Goal: Communication & Community: Answer question/provide support

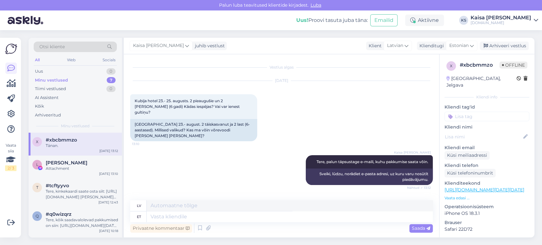
scroll to position [27, 0]
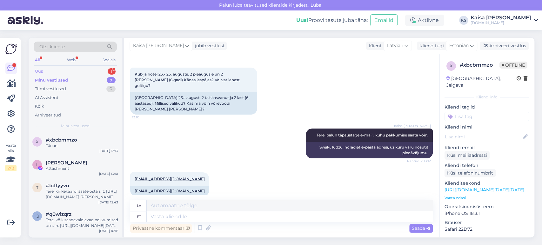
click at [100, 69] on div "Uus 1" at bounding box center [75, 71] width 83 height 9
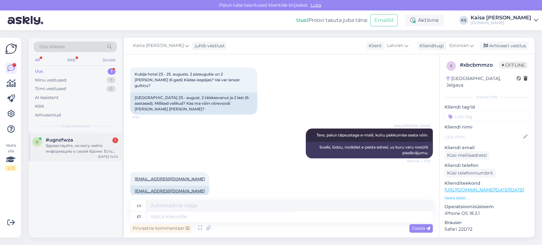
click at [84, 149] on div "Здравствуйте, не могу найти информацию о своей брони. Есть только номер EE324494" at bounding box center [82, 148] width 72 height 11
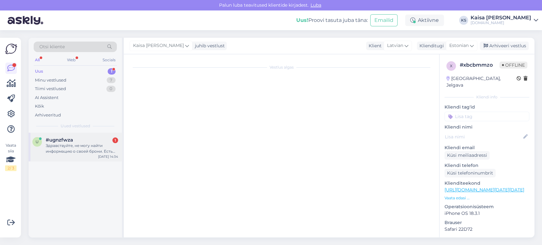
scroll to position [0, 0]
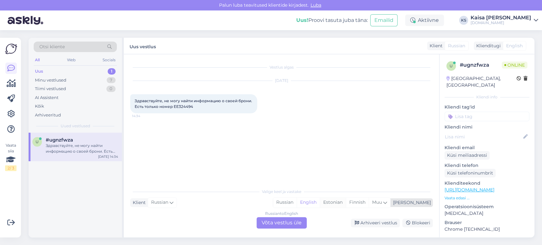
click at [345, 202] on div "Estonian" at bounding box center [332, 203] width 26 height 10
click at [295, 222] on div "Russian to Estonian Võta vestlus üle" at bounding box center [281, 222] width 50 height 11
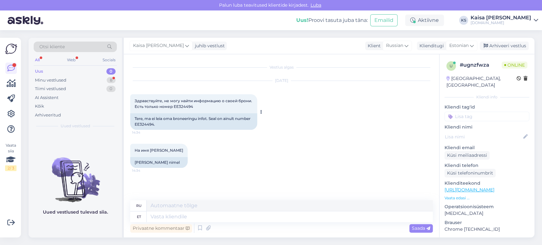
click at [161, 124] on div "Tere, ma ei leia oma broneeringu infot. Seal on ainult number EE324494." at bounding box center [193, 121] width 127 height 16
copy div "EE324494"
click at [249, 218] on textarea at bounding box center [290, 216] width 286 height 11
type textarea "Tere,"
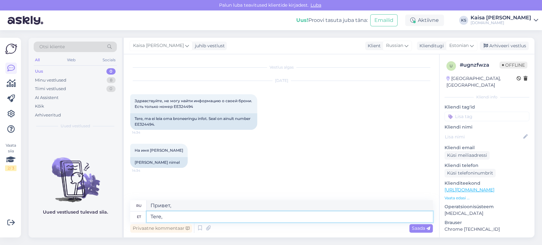
type textarea "Привет,"
type textarea "Tere"
type textarea "Привет"
type textarea "Tere päevast!"
type textarea "Добрый день!"
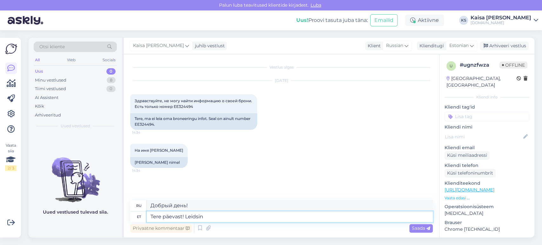
type textarea "Tere päevast! Leidsin"
type textarea "Добрый день! Я нашёл."
type textarea "Tere päevast! Leidsin broneeringu"
type textarea "Добрый день! Я нашёл бронь."
type textarea "Tere päevast! Leidsin broneeringu. Kas saaksite pal"
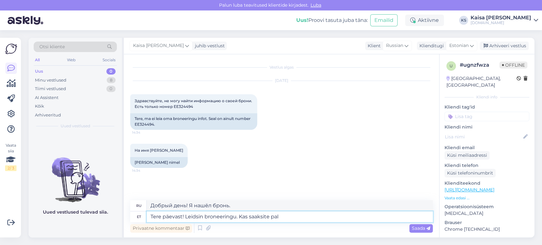
type textarea "Добрый день! Я нашёл бронь. Не могли бы вы..."
type textarea "Tere päevast! Leidsin broneeringu. Kas saaksite palun täpsustada e"
type textarea "Добрый день! Я нашёл бронь. Не могли бы вы уточнить?"
type textarea "Tere päevast! Leidsin broneeringu. Kas saaksite palun täpsustada e-maili aa"
type textarea "Добрый день! Я нашёл бронирование. Не могли бы вы указать адрес электронной поч…"
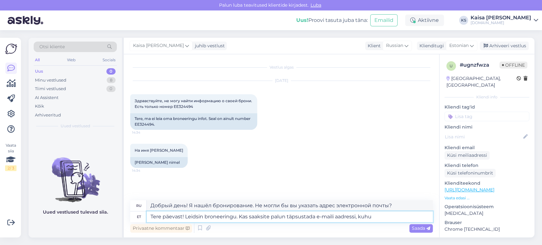
type textarea "Tere päevast! Leidsin broneeringu. Kas saaksite palun täpsustada e-maili aadres…"
type textarea "Добрый день! Я нашёл бронирование. Не могли бы вы указать адрес электронной поч…"
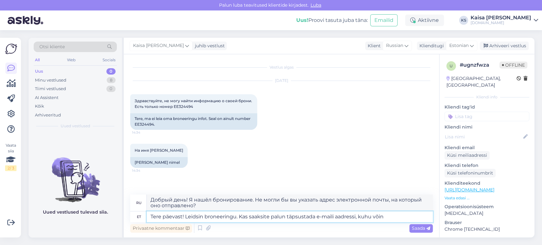
type textarea "Tere päevast! Leidsin broneeringu. Kas saaksite palun täpsustada e-maili aadres…"
type textarea "Добрый день! Я нашёл бронирование. Не могли бы вы указать адрес электронной поч…"
type textarea "Tere päevast! Leidsin broneeringu. Kas saaksite palun täpsustada e-maili aadres…"
type textarea "Добрый день! Я нашёл бронирование. Не могли бы вы указать адрес электронной поч…"
type textarea "Tere päevast! Leidsin broneeringu. Kas saaksite palun täpsustada e-maili aadres…"
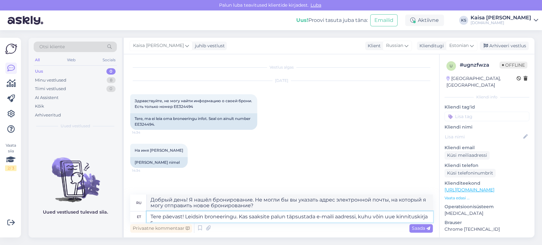
type textarea "Добрый день! Я нашёл бронирование. Не могли бы вы указать адрес электронной поч…"
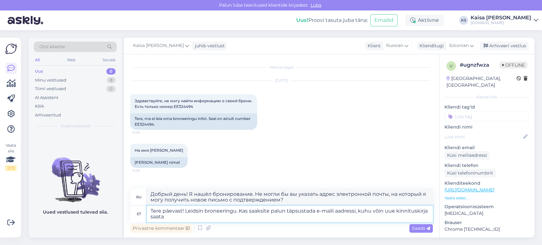
type textarea "Tere päevast! Leidsin broneeringu. Kas saaksite palun täpsustada e-maili aadres…"
type textarea "Добрый день! Я нашёл бронирование. Не могли бы вы указать адрес электронной поч…"
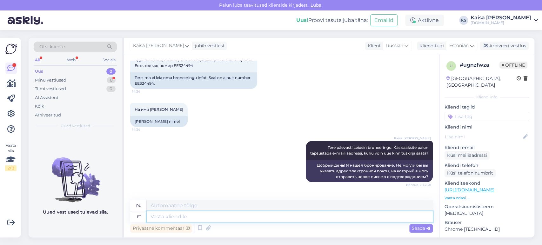
scroll to position [79, 0]
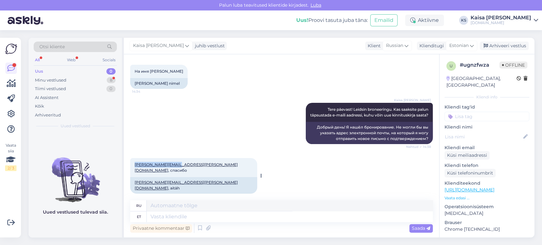
drag, startPoint x: 134, startPoint y: 169, endPoint x: 172, endPoint y: 173, distance: 37.9
click at [172, 173] on div "[PERSON_NAME][EMAIL_ADDRESS][PERSON_NAME][DOMAIN_NAME] , спасибо 14:39" at bounding box center [193, 167] width 127 height 19
copy link "[PERSON_NAME][EMAIL_ADDRESS][PERSON_NAME][DOMAIN_NAME]"
click at [245, 215] on textarea at bounding box center [290, 216] width 286 height 11
type textarea "Tänan, s"
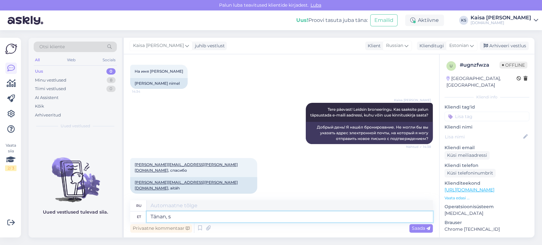
type textarea "Спасибо,"
type textarea "Tänan, saatsin k"
type textarea "Спасибо, я отправил."
type textarea "Tänan, saatsin kinnituskirja"
type textarea "[PERSON_NAME], я отправил письмо с подтверждением."
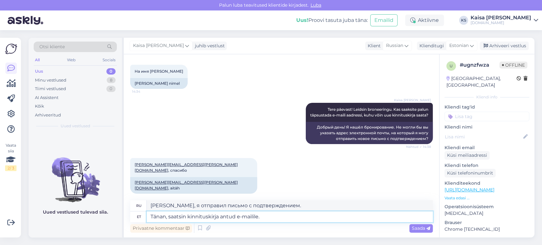
type textarea "Tänan, saatsin kinnituskirja antud e-mailile."
type textarea "[PERSON_NAME], я отправил письмо с подтверждением на указанный адрес электронно…"
type textarea "Tänan, saatsin kinnituskirja antud e-mailile. Kas saite s"
type textarea "[PERSON_NAME], я отправил письмо с подтверждением на указанный адрес электронно…"
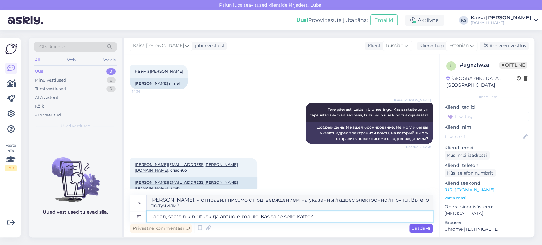
type textarea "Tänan, saatsin kinnituskirja antud e-mailile. Kas saite selle kätte?"
click at [422, 227] on span "Saada" at bounding box center [420, 228] width 18 height 6
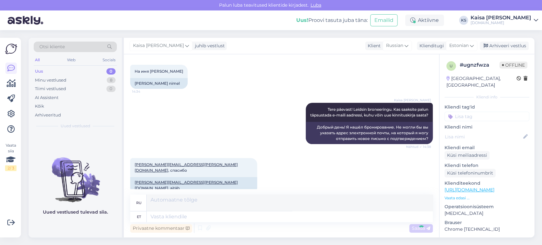
scroll to position [129, 0]
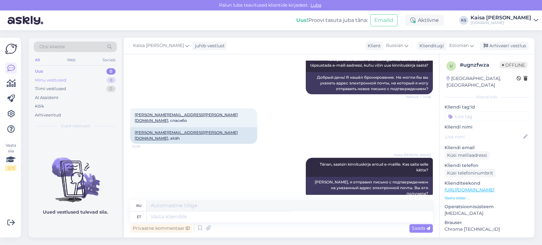
click at [105, 81] on div "Minu vestlused 8" at bounding box center [75, 80] width 83 height 9
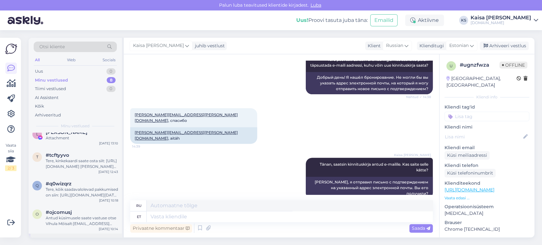
scroll to position [112, 0]
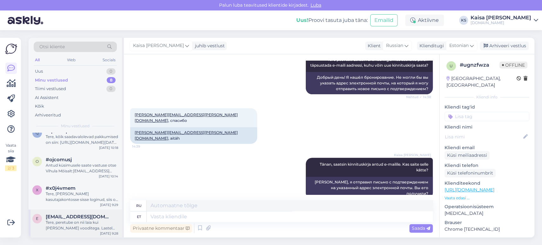
click at [81, 220] on div "Tere, peretube on nii laia kui [PERSON_NAME] vooditega. Lastel on eraldi voodid." at bounding box center [82, 225] width 72 height 11
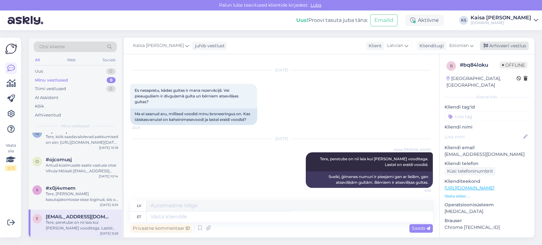
click at [507, 48] on div "Arhiveeri vestlus" at bounding box center [503, 46] width 49 height 9
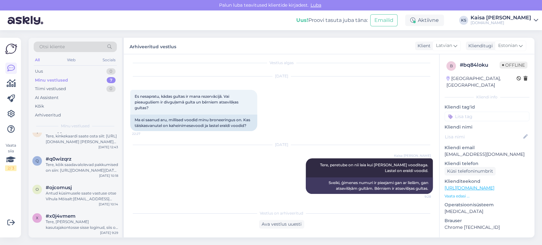
scroll to position [4, 0]
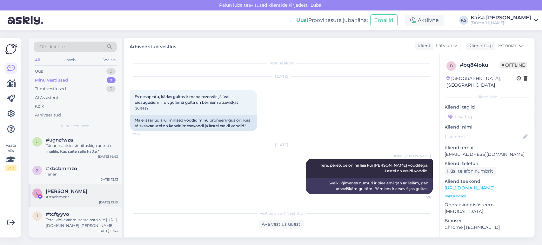
click at [64, 196] on div "Attachment" at bounding box center [82, 197] width 72 height 6
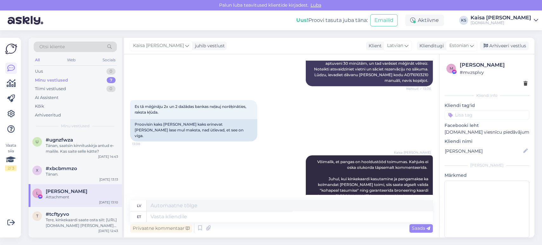
scroll to position [678, 0]
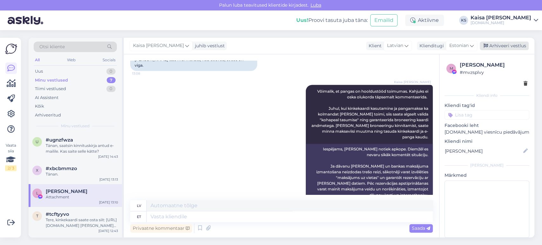
click at [497, 49] on div "Arhiveeri vestlus" at bounding box center [503, 46] width 49 height 9
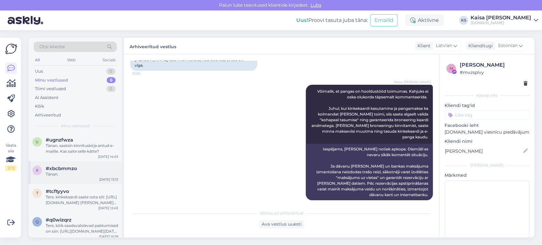
click at [70, 176] on div "Tänan." at bounding box center [82, 174] width 72 height 6
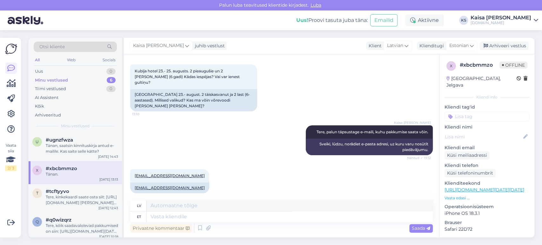
scroll to position [0, 0]
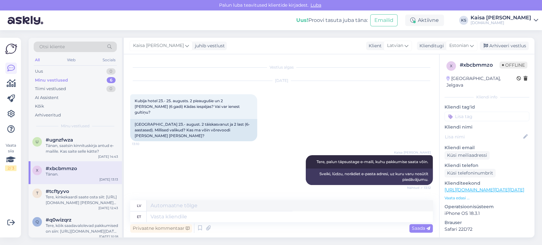
click at [463, 195] on p "Vaata edasi ..." at bounding box center [486, 198] width 85 height 6
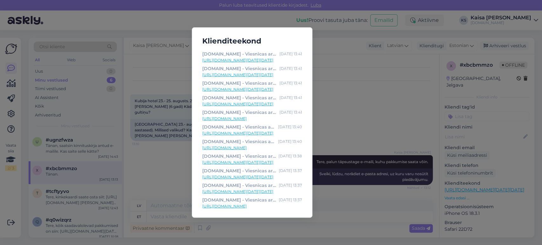
scroll to position [100, 0]
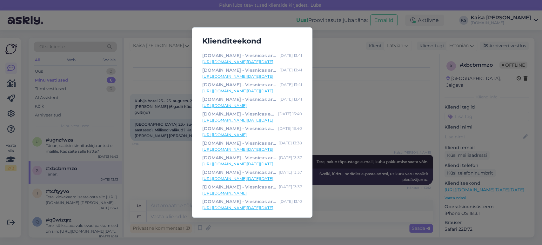
click at [277, 207] on link "[URL][DOMAIN_NAME][DATE][DATE]" at bounding box center [252, 208] width 100 height 6
click at [375, 103] on div "Klienditeekond [DOMAIN_NAME] - Viesnīcas ar īpašu maģiju [DATE] 13:43 [URL][DOM…" at bounding box center [271, 122] width 542 height 245
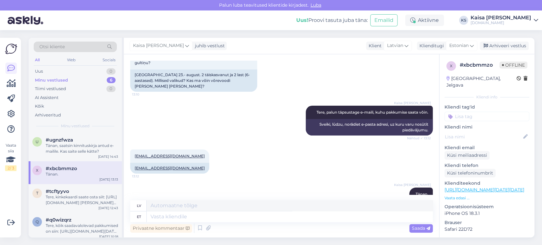
scroll to position [62, 0]
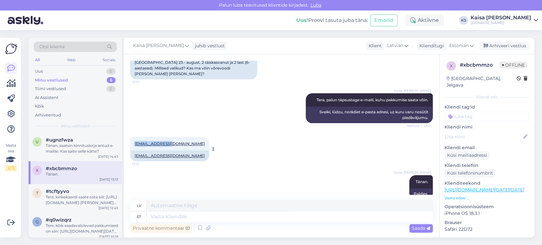
drag, startPoint x: 169, startPoint y: 132, endPoint x: 134, endPoint y: 133, distance: 34.9
click at [134, 137] on div "[EMAIL_ADDRESS][DOMAIN_NAME] 13:12" at bounding box center [169, 143] width 79 height 13
copy link "[EMAIL_ADDRESS][DOMAIN_NAME]"
click at [499, 44] on div "Arhiveeri vestlus" at bounding box center [503, 46] width 49 height 9
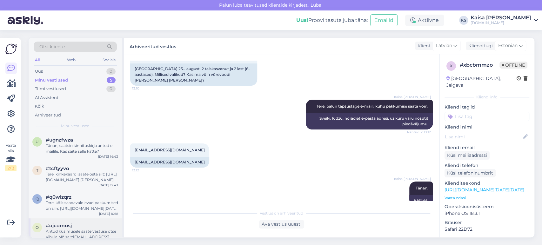
click at [63, 226] on span "#ojcomusj" at bounding box center [59, 226] width 26 height 6
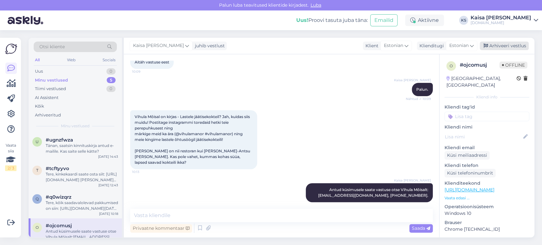
click at [506, 47] on div "Arhiveeri vestlus" at bounding box center [503, 46] width 49 height 9
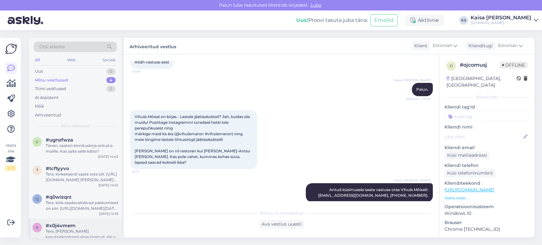
click at [95, 228] on div "Tere, [PERSON_NAME] kasutajakontosse sisse loginud, siis on tänaseks, 18.08 pak…" at bounding box center [82, 233] width 72 height 11
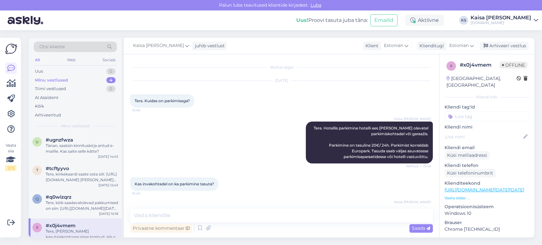
scroll to position [181, 0]
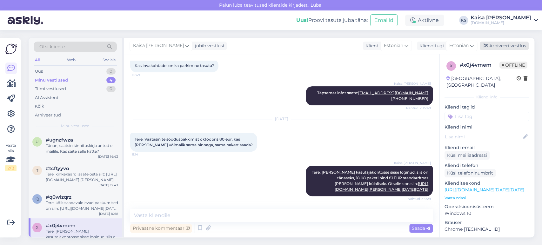
click at [498, 45] on div "Arhiveeri vestlus" at bounding box center [503, 46] width 49 height 9
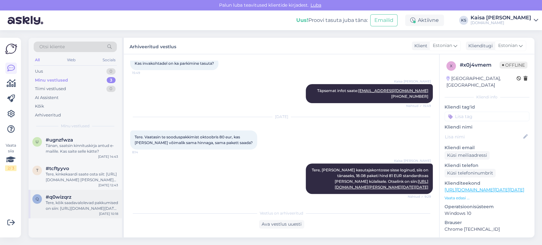
click at [89, 198] on div "#q0wizqrz" at bounding box center [82, 197] width 72 height 6
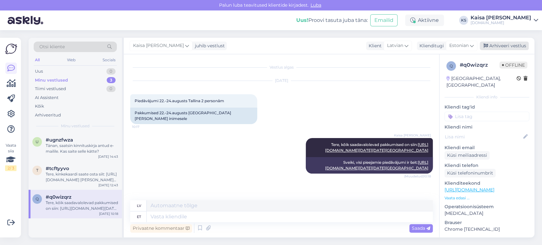
click at [497, 47] on div "Arhiveeri vestlus" at bounding box center [503, 46] width 49 height 9
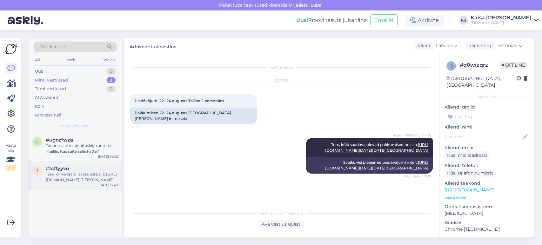
click at [90, 173] on div "Tere, kinkekaardi saate osta siit: [URL][DOMAIN_NAME] [PERSON_NAME] kinkekaardi…" at bounding box center [82, 176] width 72 height 11
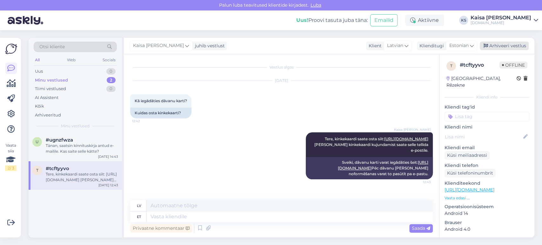
click at [494, 46] on div "Arhiveeri vestlus" at bounding box center [503, 46] width 49 height 9
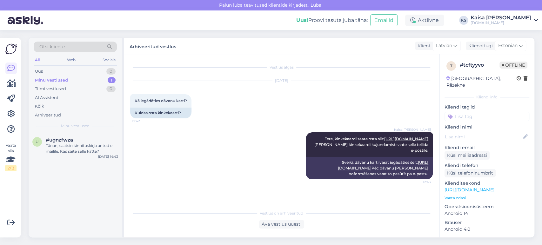
scroll to position [0, 0]
click at [91, 149] on div "Tänan, saatsin kinnituskirja antud e-mailile. Kas saite selle kätte?" at bounding box center [82, 148] width 72 height 11
